Goal: Information Seeking & Learning: Learn about a topic

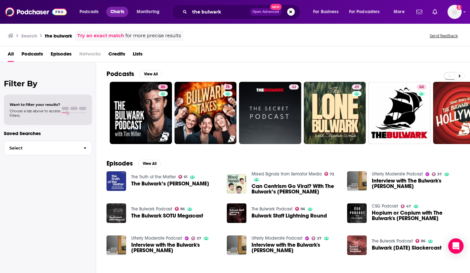
click at [114, 13] on span "Charts" at bounding box center [117, 11] width 14 height 9
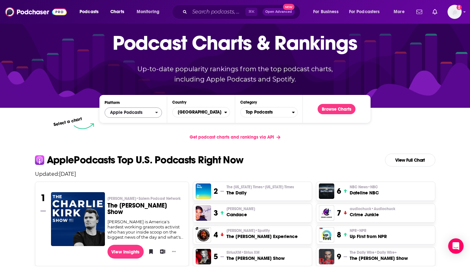
scroll to position [28, 0]
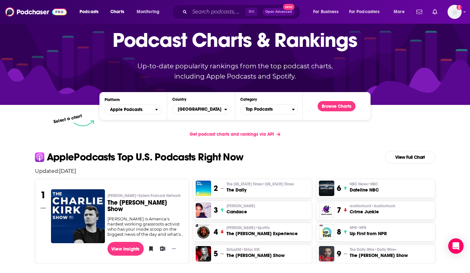
click at [91, 13] on span "Podcasts" at bounding box center [89, 11] width 19 height 9
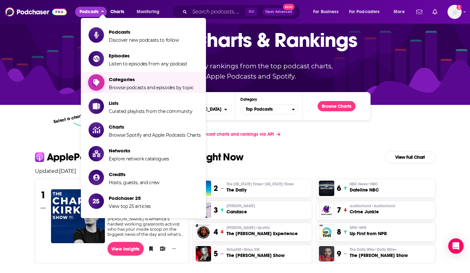
click at [131, 79] on span "Categories" at bounding box center [151, 79] width 85 height 6
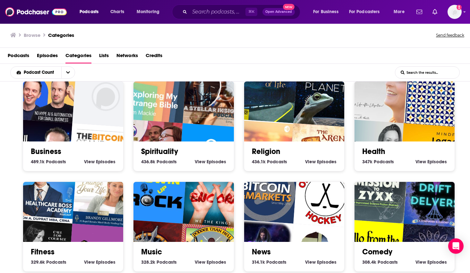
scroll to position [114, 0]
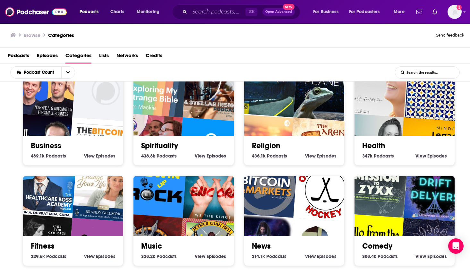
click at [49, 146] on link "Business" at bounding box center [46, 146] width 30 height 10
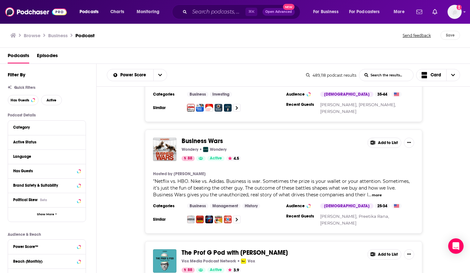
scroll to position [1092, 0]
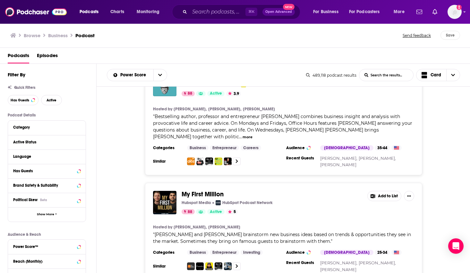
scroll to position [1385, 0]
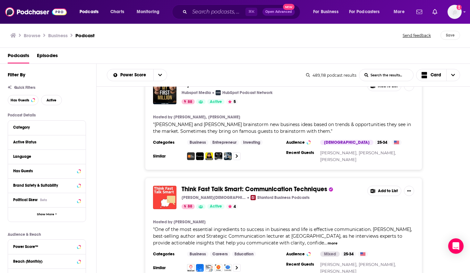
click at [127, 183] on div "Think Fast Talk Smart: Communication Techniques Matt Abrahams, Think Fast Talk …" at bounding box center [284, 230] width 374 height 104
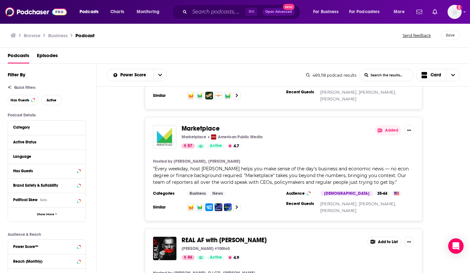
scroll to position [2205, 0]
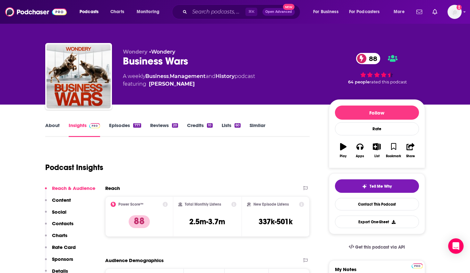
scroll to position [90, 0]
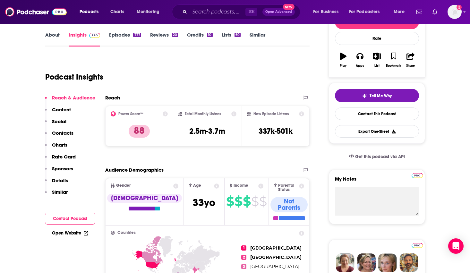
click at [52, 32] on link "About" at bounding box center [52, 39] width 14 height 15
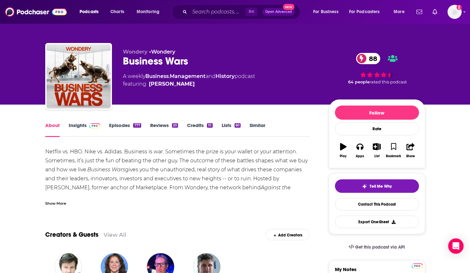
click at [72, 127] on link "Insights" at bounding box center [85, 129] width 32 height 15
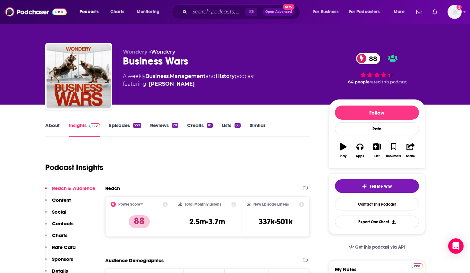
click at [120, 126] on link "Episodes 777" at bounding box center [125, 129] width 32 height 15
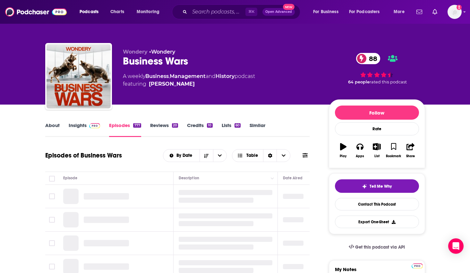
click at [77, 127] on link "Insights" at bounding box center [85, 129] width 32 height 15
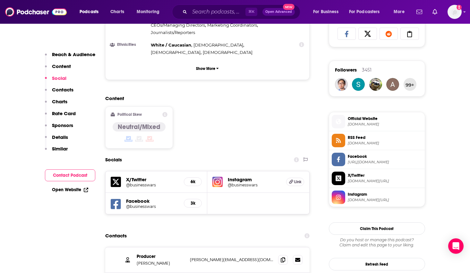
scroll to position [429, 0]
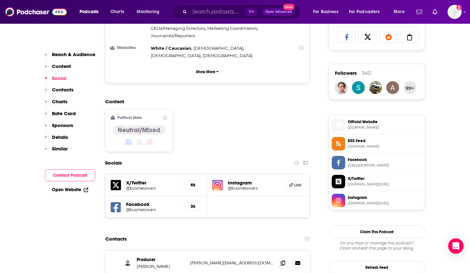
click at [65, 138] on p "Details" at bounding box center [60, 137] width 16 height 6
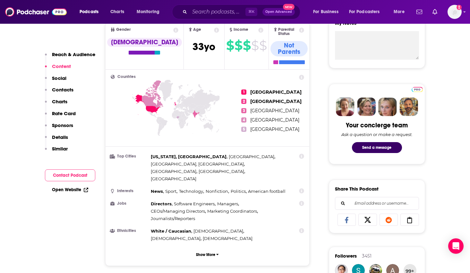
scroll to position [0, 0]
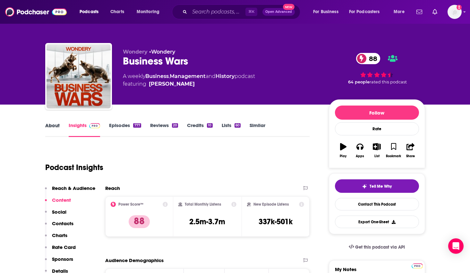
click at [63, 125] on div "About" at bounding box center [56, 129] width 23 height 15
click at [53, 127] on link "About" at bounding box center [52, 129] width 14 height 15
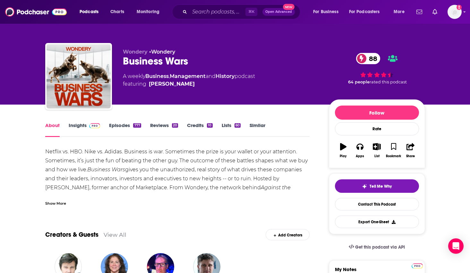
click at [120, 130] on link "Episodes 777" at bounding box center [125, 129] width 32 height 15
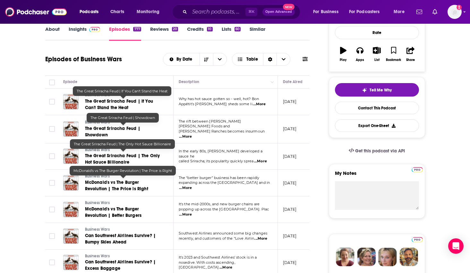
scroll to position [195, 0]
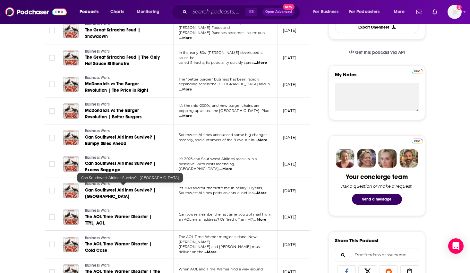
click at [136, 189] on span "Can Southwest Airlines Survive? | [GEOGRAPHIC_DATA]" at bounding box center [120, 193] width 71 height 12
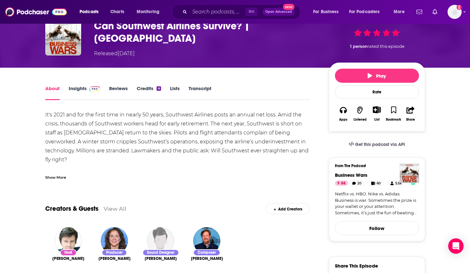
scroll to position [93, 0]
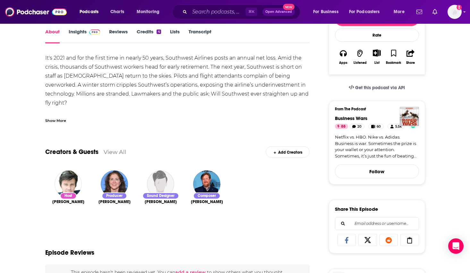
click at [63, 114] on div "It's 2021 and for the first time in nearly 50 years, Southwest Airlines posts a…" at bounding box center [177, 89] width 265 height 70
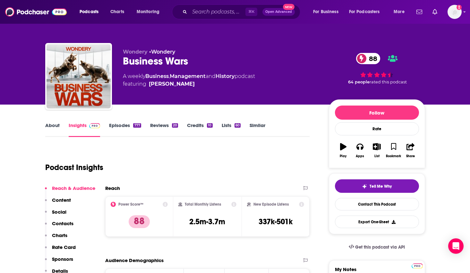
click at [234, 82] on span "featuring [PERSON_NAME]" at bounding box center [189, 84] width 132 height 8
click at [232, 76] on link "History" at bounding box center [224, 76] width 19 height 6
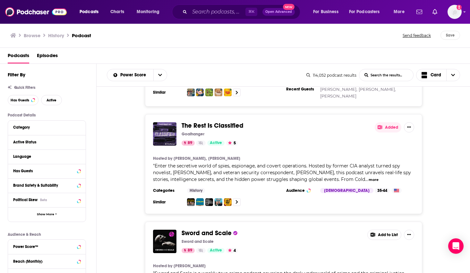
scroll to position [1845, 0]
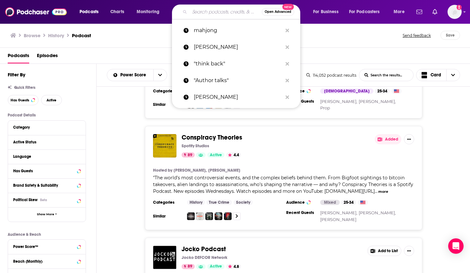
click at [210, 10] on input "Search podcasts, credits, & more..." at bounding box center [226, 12] width 72 height 10
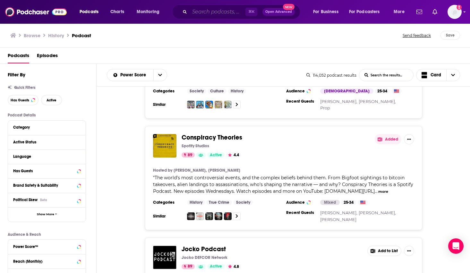
click at [208, 7] on input "Search podcasts, credits, & more..." at bounding box center [218, 12] width 56 height 10
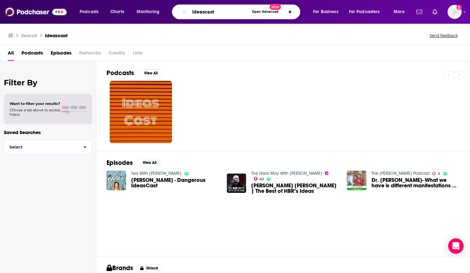
click at [211, 16] on input "ideascast" at bounding box center [219, 12] width 59 height 10
type input "HBR"
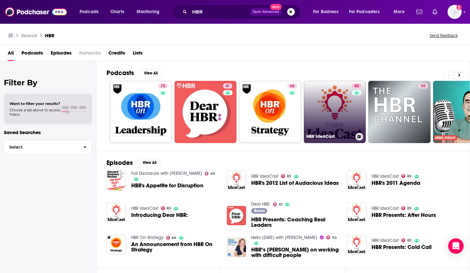
click at [345, 104] on link "83 [PERSON_NAME]" at bounding box center [335, 112] width 62 height 62
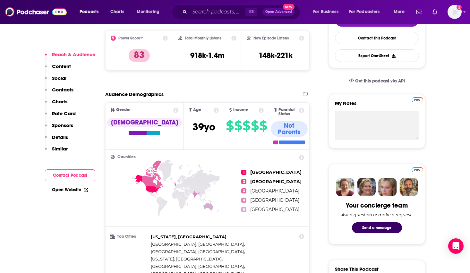
scroll to position [55, 0]
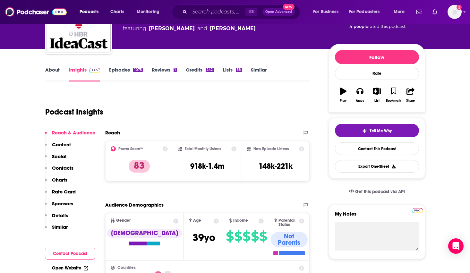
click at [59, 72] on link "About" at bounding box center [52, 74] width 14 height 15
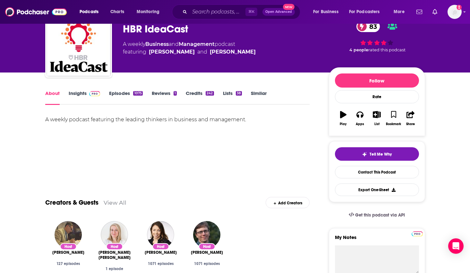
scroll to position [31, 0]
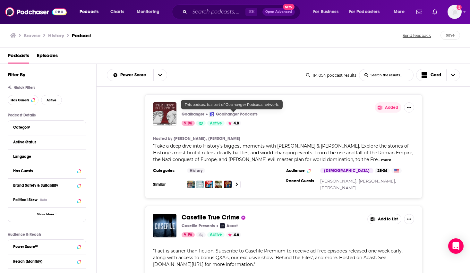
click at [213, 103] on span "The Rest Is History" at bounding box center [207, 106] width 53 height 8
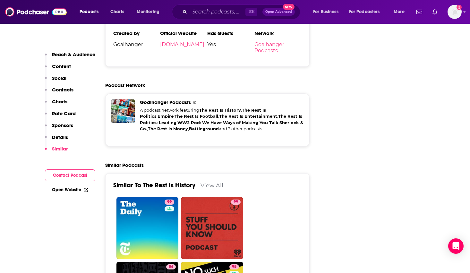
scroll to position [1385, 0]
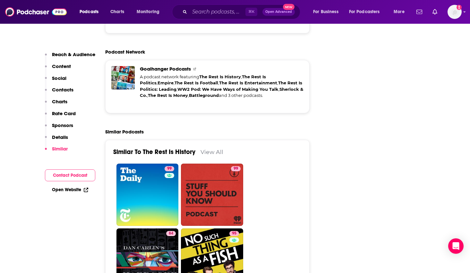
click at [215, 148] on link "View All" at bounding box center [211, 151] width 23 height 7
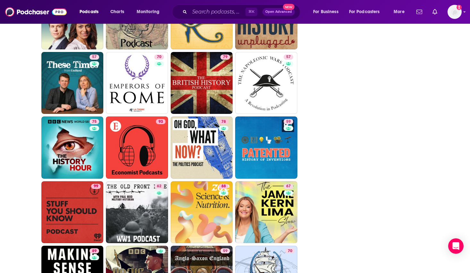
scroll to position [1505, 0]
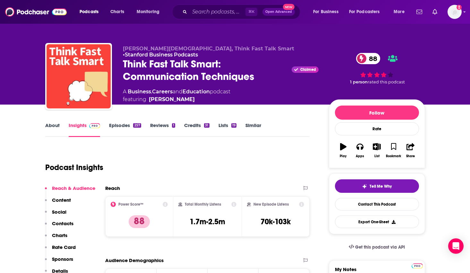
click at [50, 126] on link "About" at bounding box center [52, 129] width 14 height 15
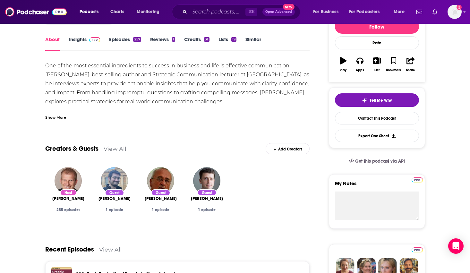
scroll to position [76, 0]
